Goal: Information Seeking & Learning: Learn about a topic

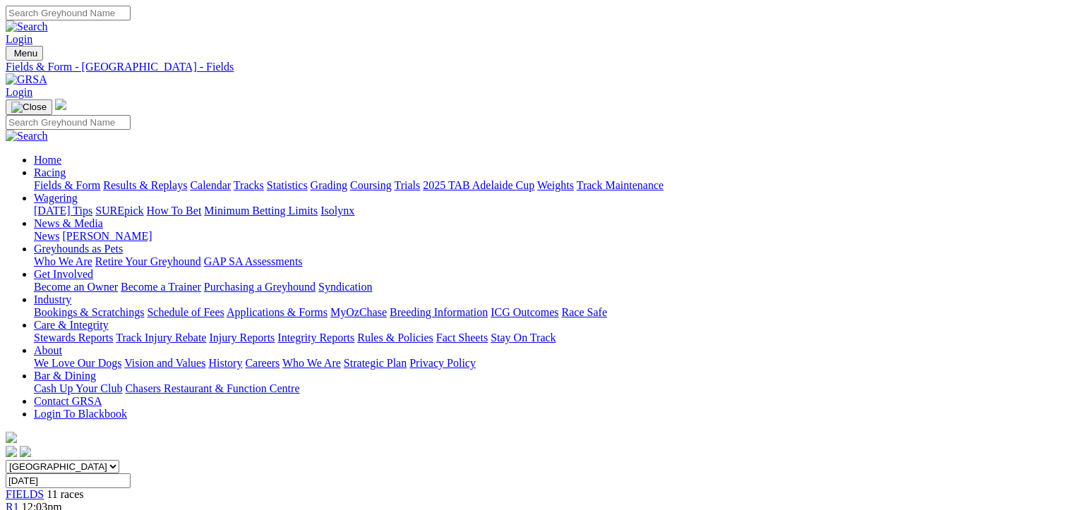
click at [60, 179] on link "Fields & Form" at bounding box center [67, 185] width 66 height 12
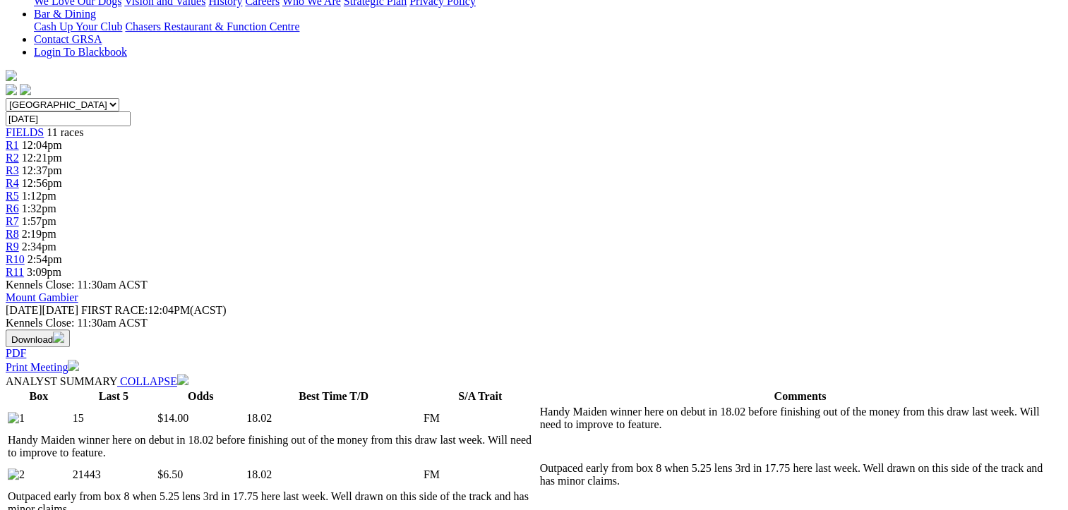
scroll to position [494, 0]
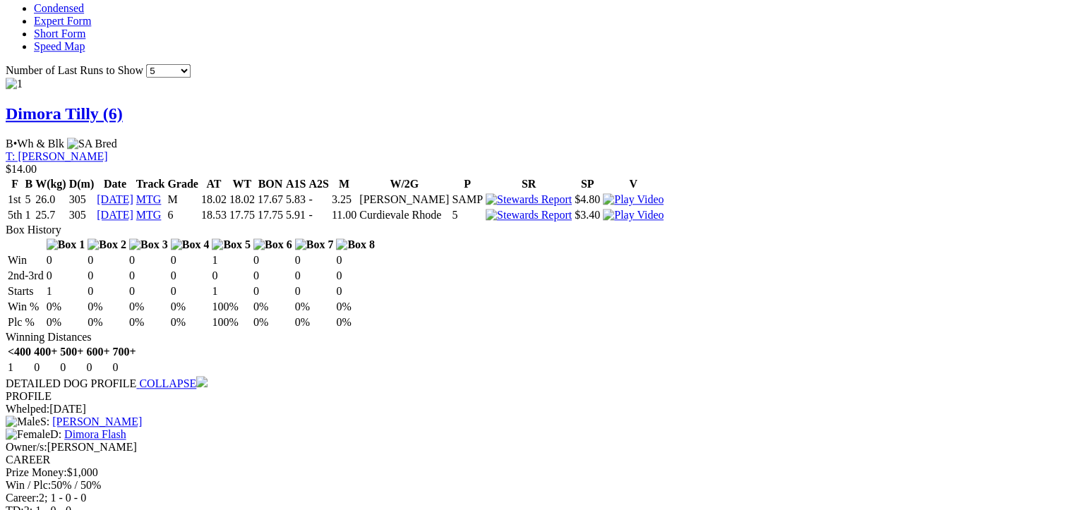
scroll to position [1483, 0]
